Goal: Navigation & Orientation: Find specific page/section

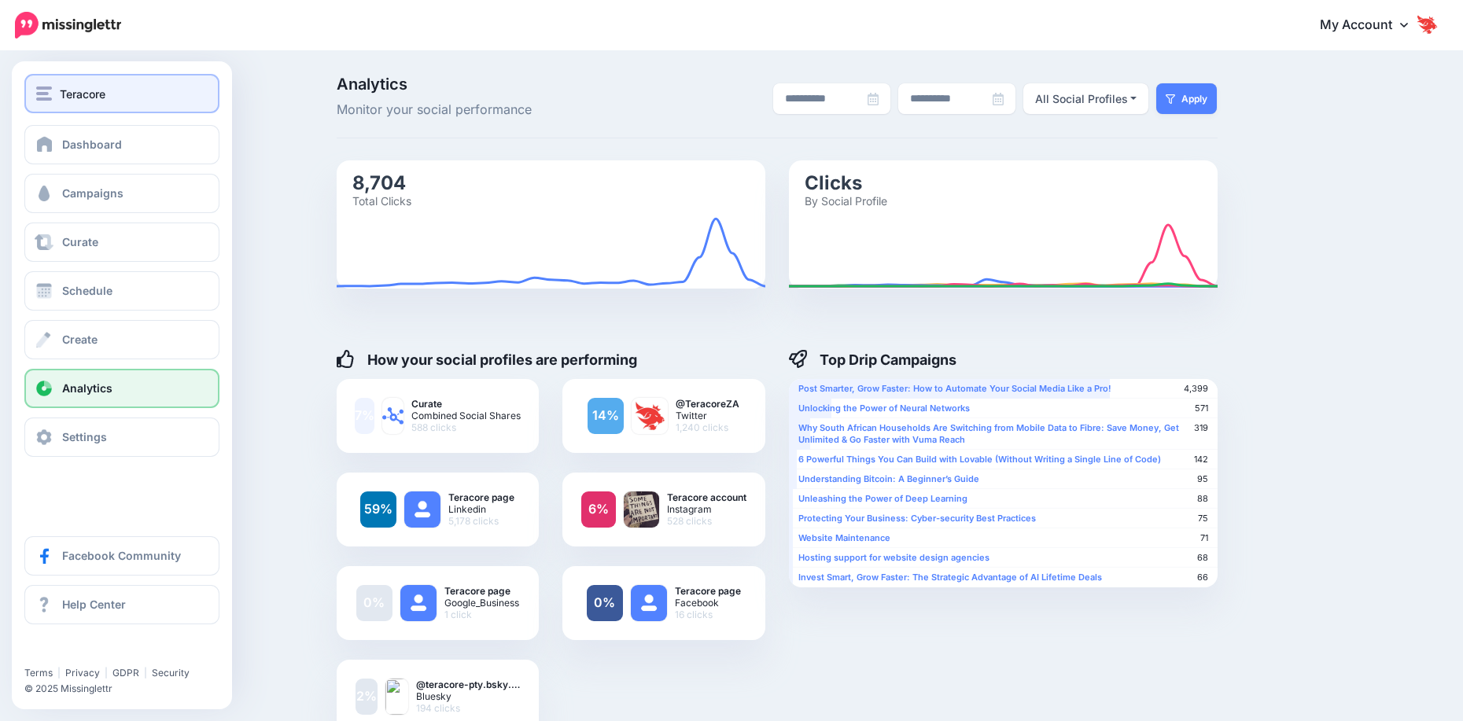
click at [62, 94] on span "Teracore" at bounding box center [83, 94] width 46 height 18
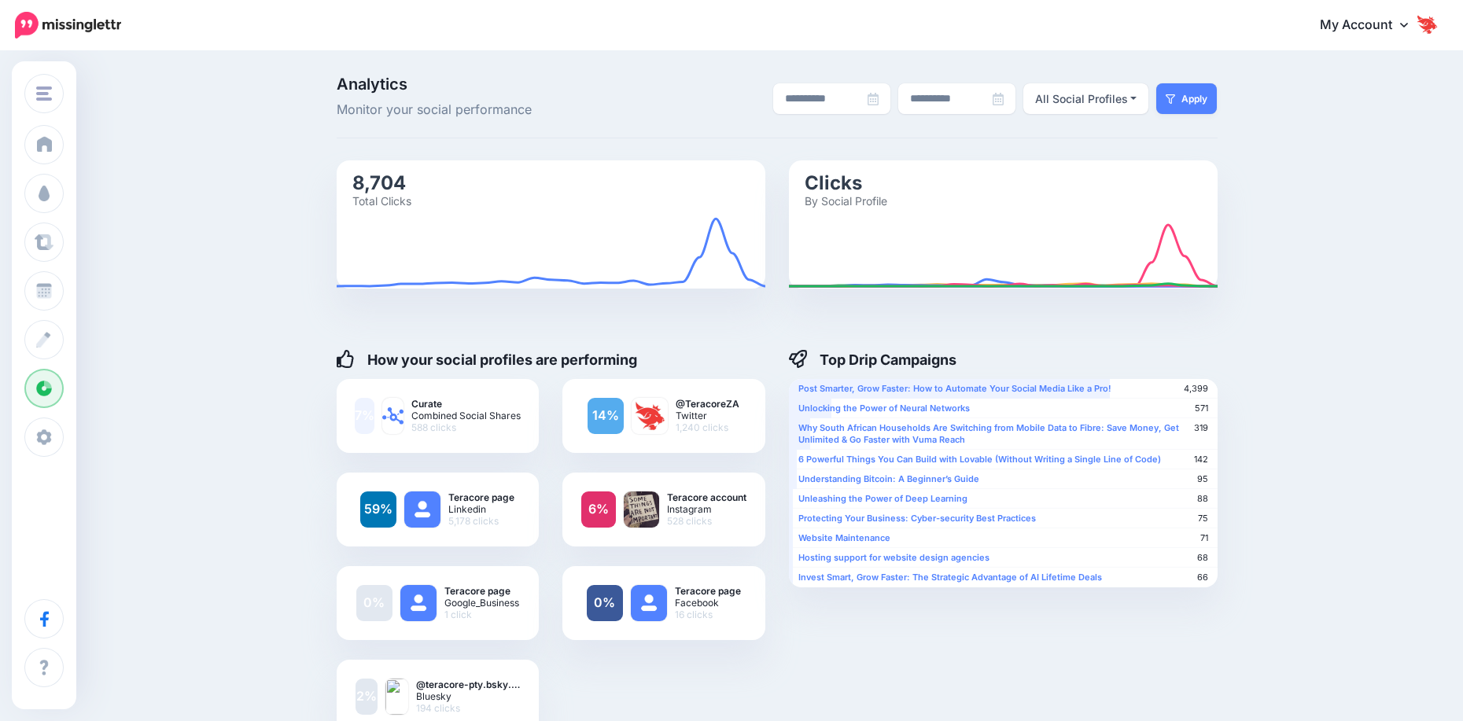
click at [1439, 34] on img at bounding box center [1426, 24] width 25 height 25
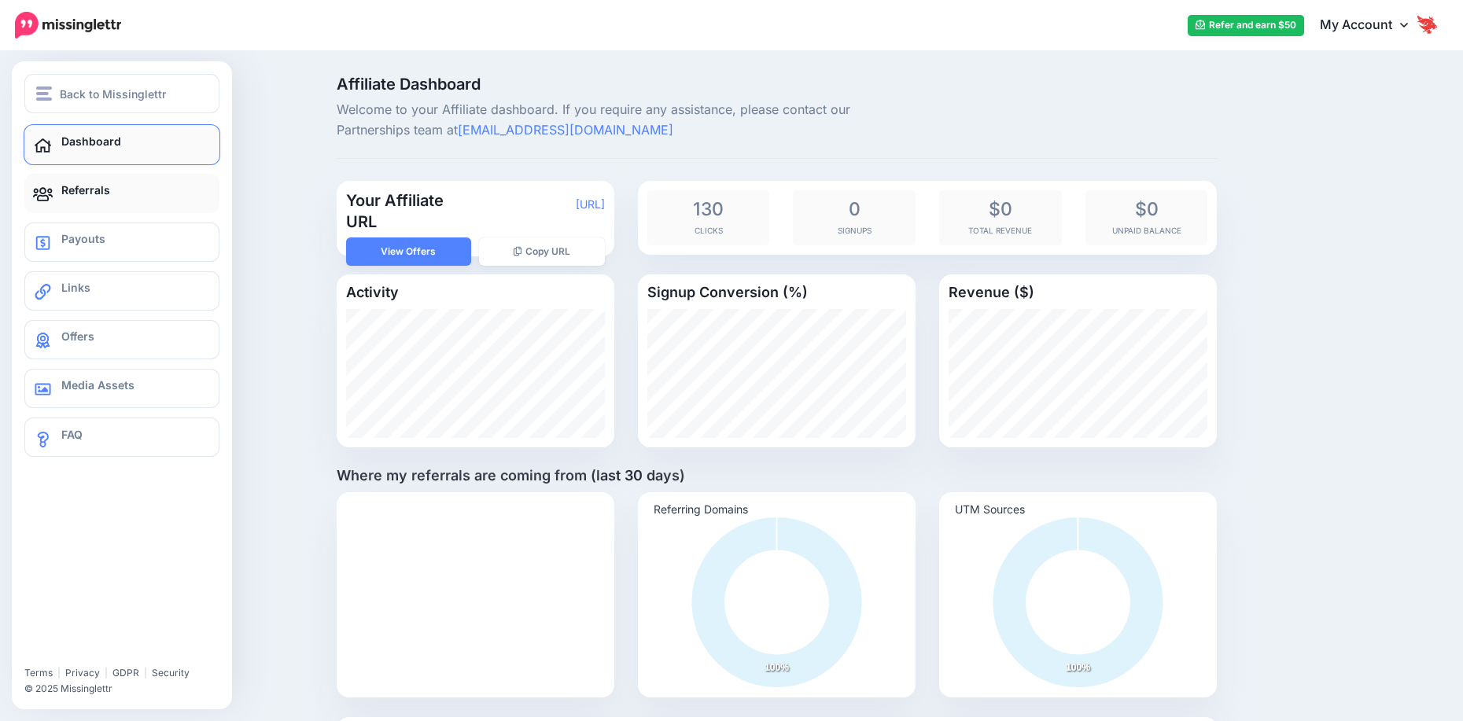
click at [71, 197] on link "Referrals" at bounding box center [121, 193] width 195 height 39
